Goal: Book appointment/travel/reservation

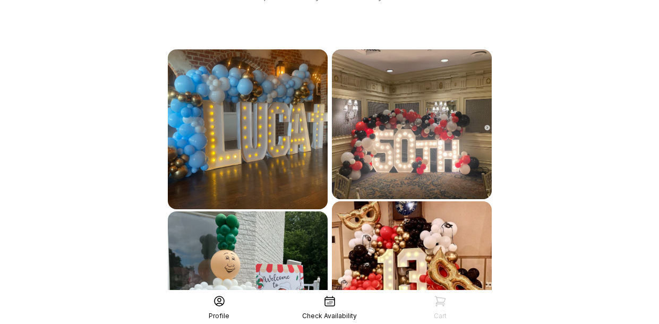
scroll to position [679, 0]
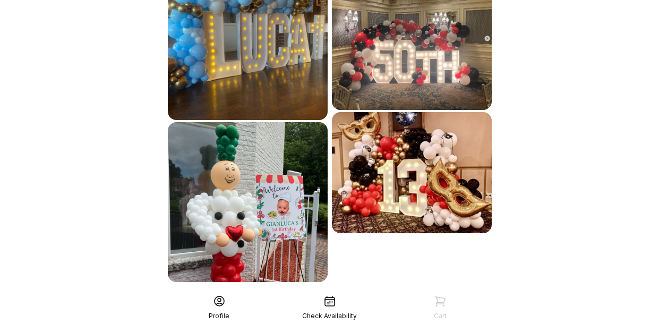
click at [321, 293] on div "See More" at bounding box center [330, 305] width 328 height 25
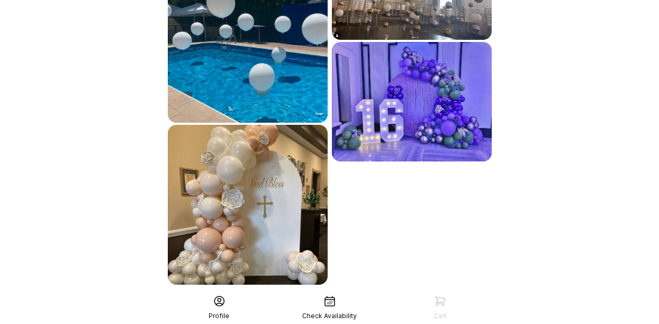
scroll to position [1003, 0]
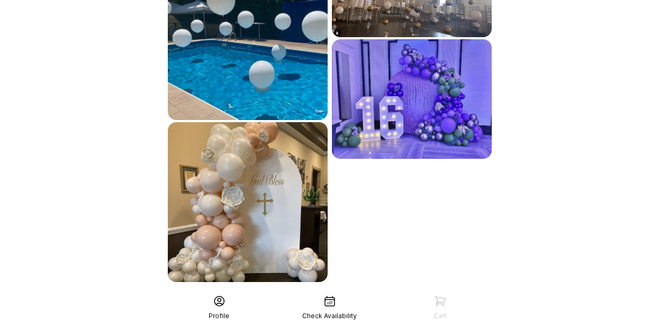
click at [310, 293] on div "See More" at bounding box center [330, 305] width 328 height 25
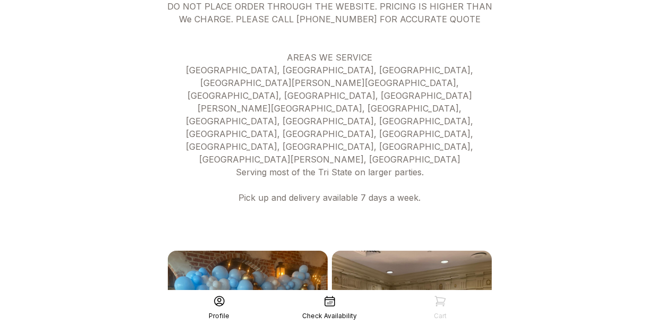
scroll to position [392, 0]
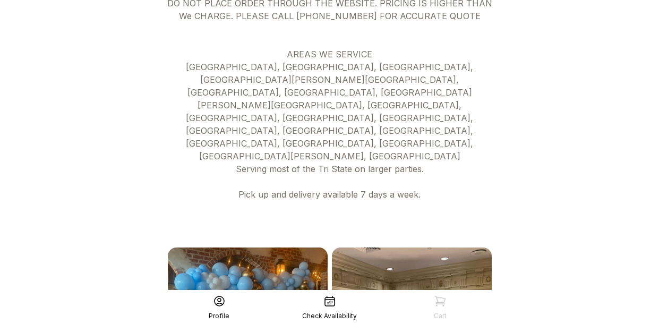
click at [323, 299] on icon at bounding box center [329, 301] width 13 height 13
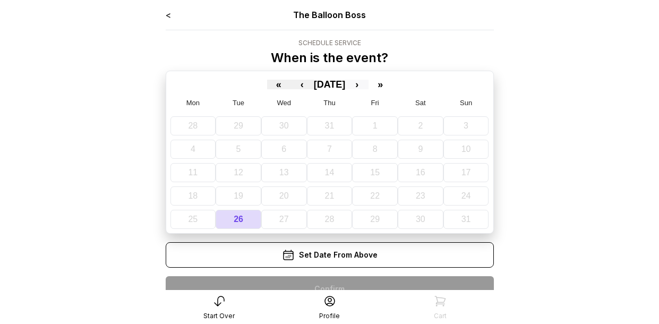
click at [367, 87] on button "›" at bounding box center [356, 85] width 23 height 10
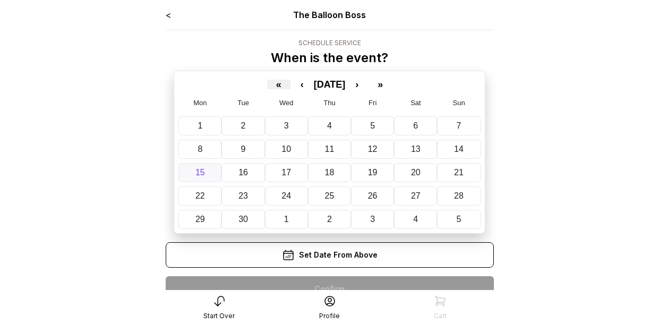
click at [203, 174] on abbr "15" at bounding box center [200, 172] width 10 height 9
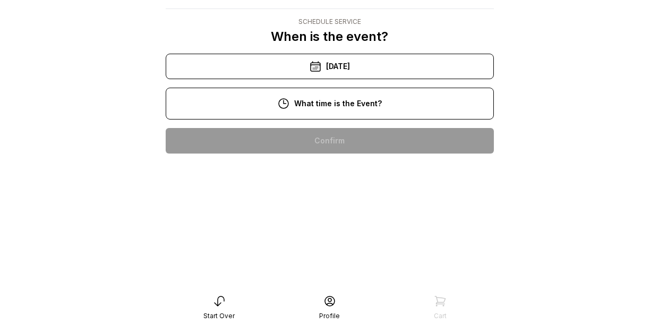
scroll to position [178, 0]
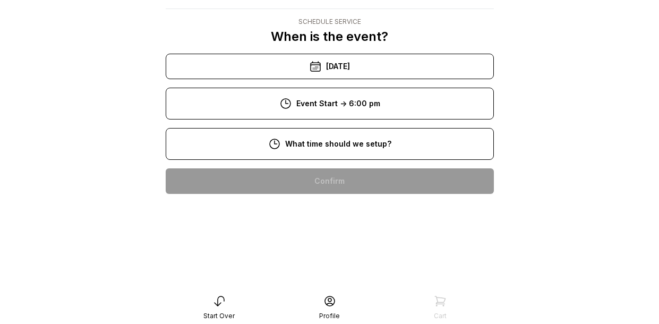
scroll to position [284, 0]
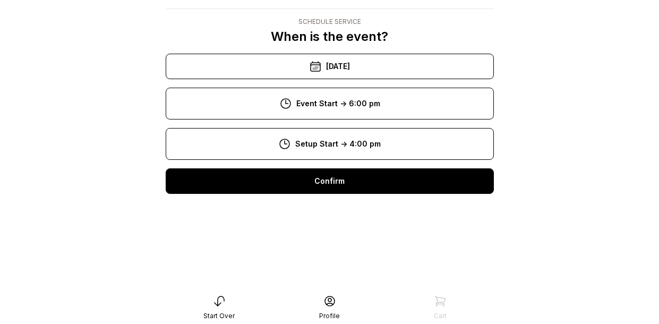
scroll to position [248, 0]
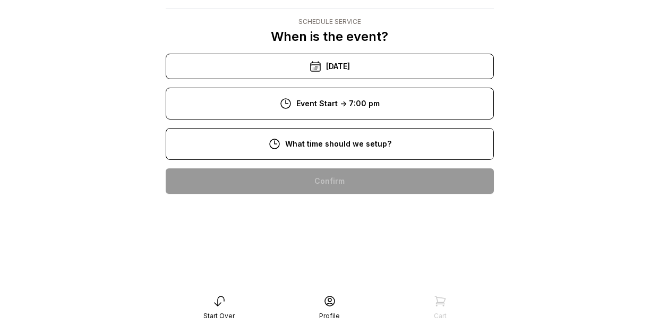
scroll to position [254, 0]
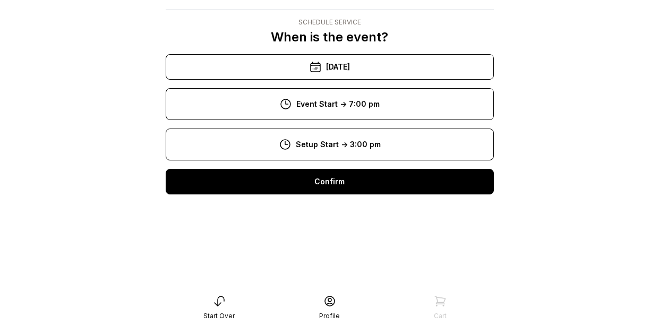
click at [322, 181] on div "Confirm" at bounding box center [330, 181] width 328 height 25
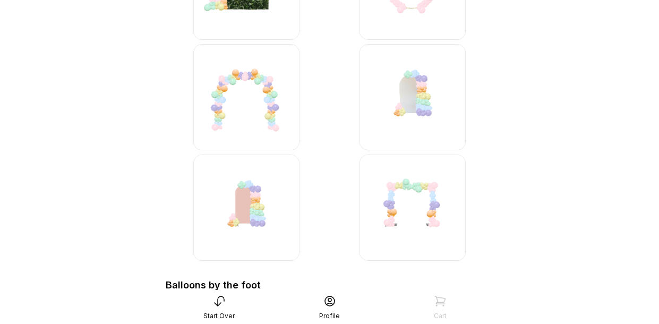
scroll to position [1538, 0]
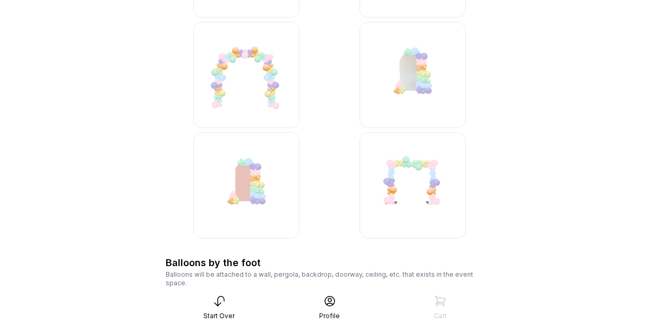
click at [250, 73] on img at bounding box center [246, 75] width 106 height 106
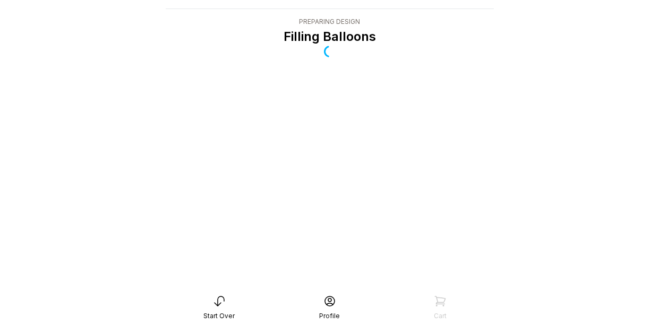
scroll to position [21, 0]
